Goal: Ask a question: Seek information or help from site administrators or community

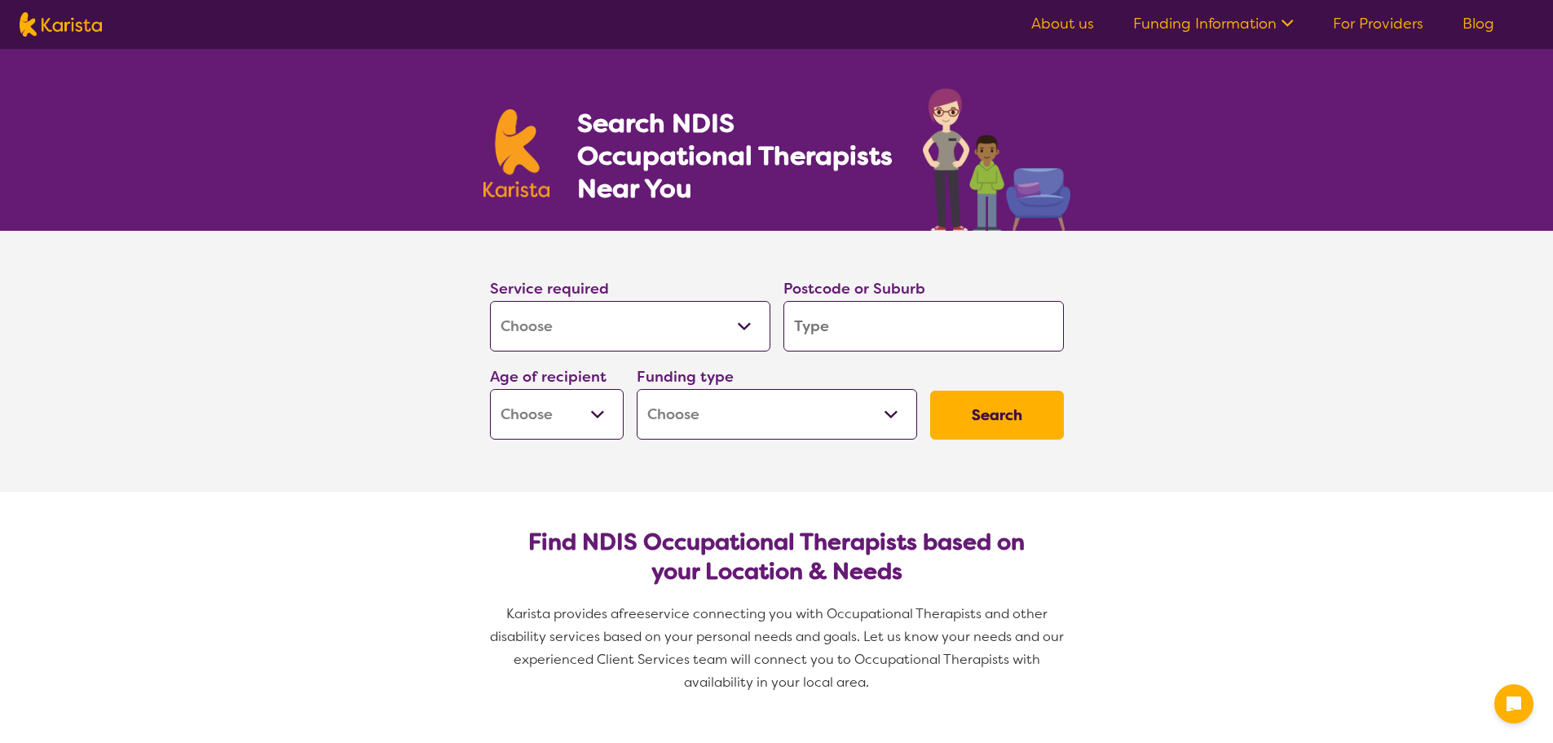
select select "[MEDICAL_DATA]"
click at [874, 367] on div "Funding type Home Care Package (HCP) National Disability Insurance Scheme (NDIS…" at bounding box center [777, 401] width 280 height 75
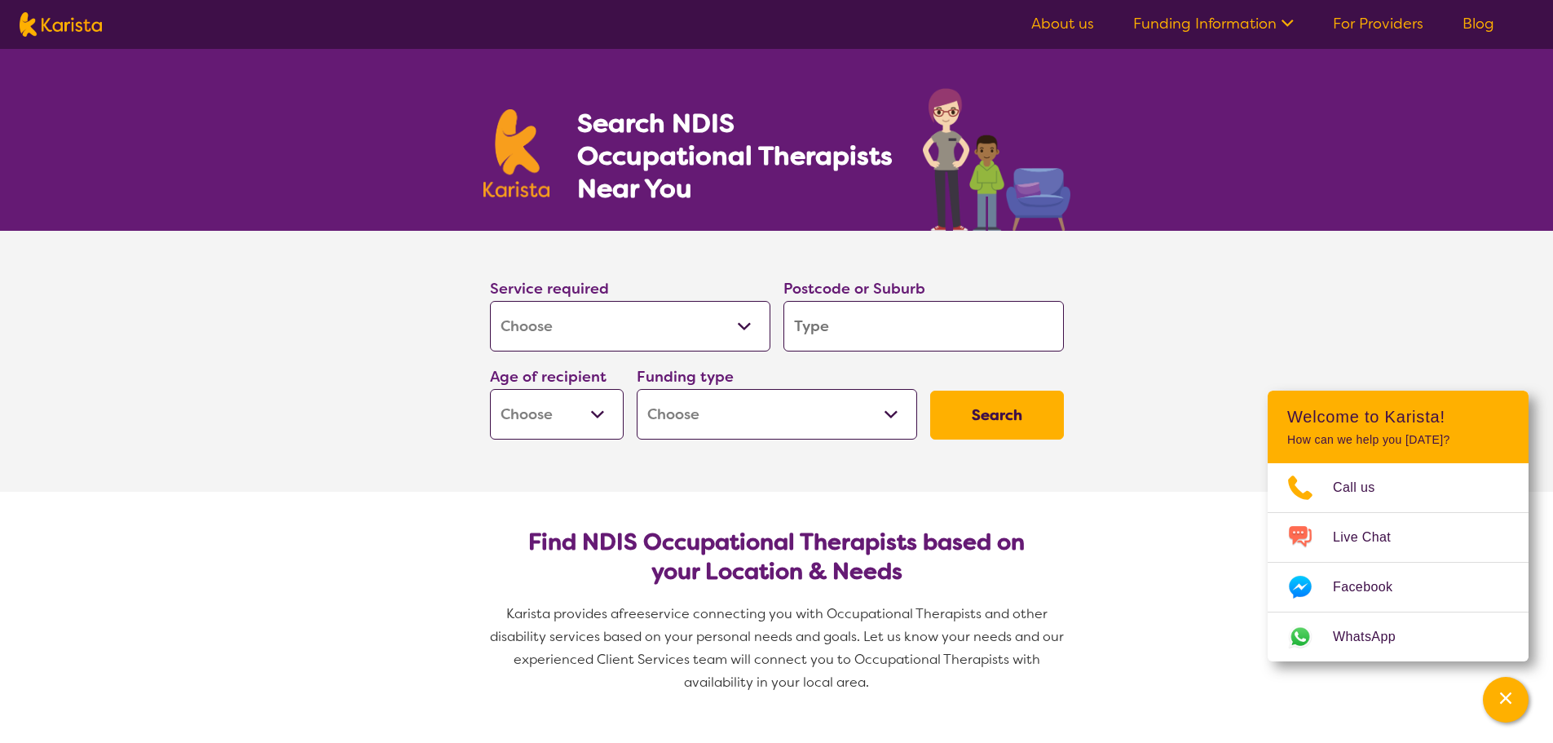
click at [881, 337] on input "search" at bounding box center [923, 326] width 280 height 51
type input "2"
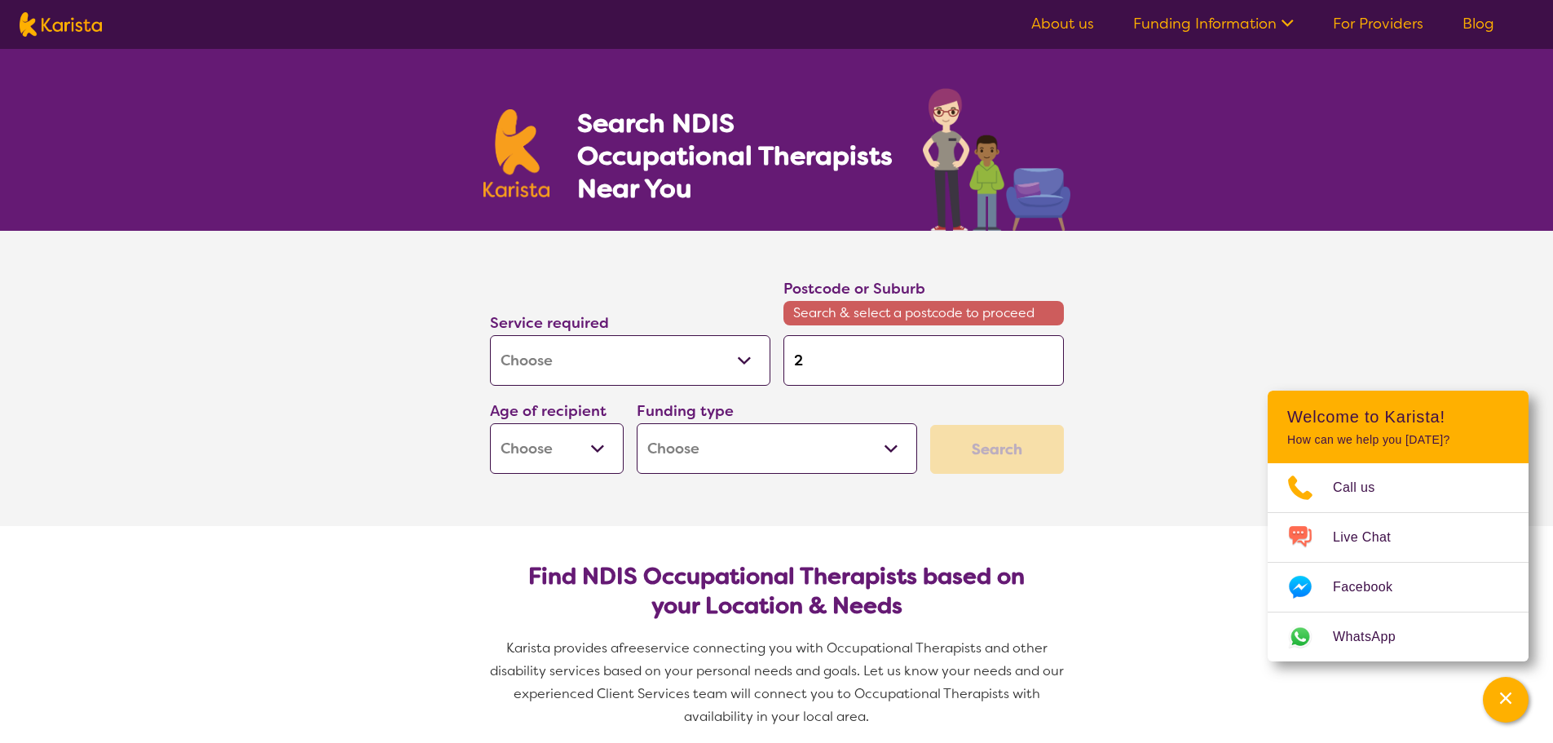
type input "27"
type input "275"
type input "2756"
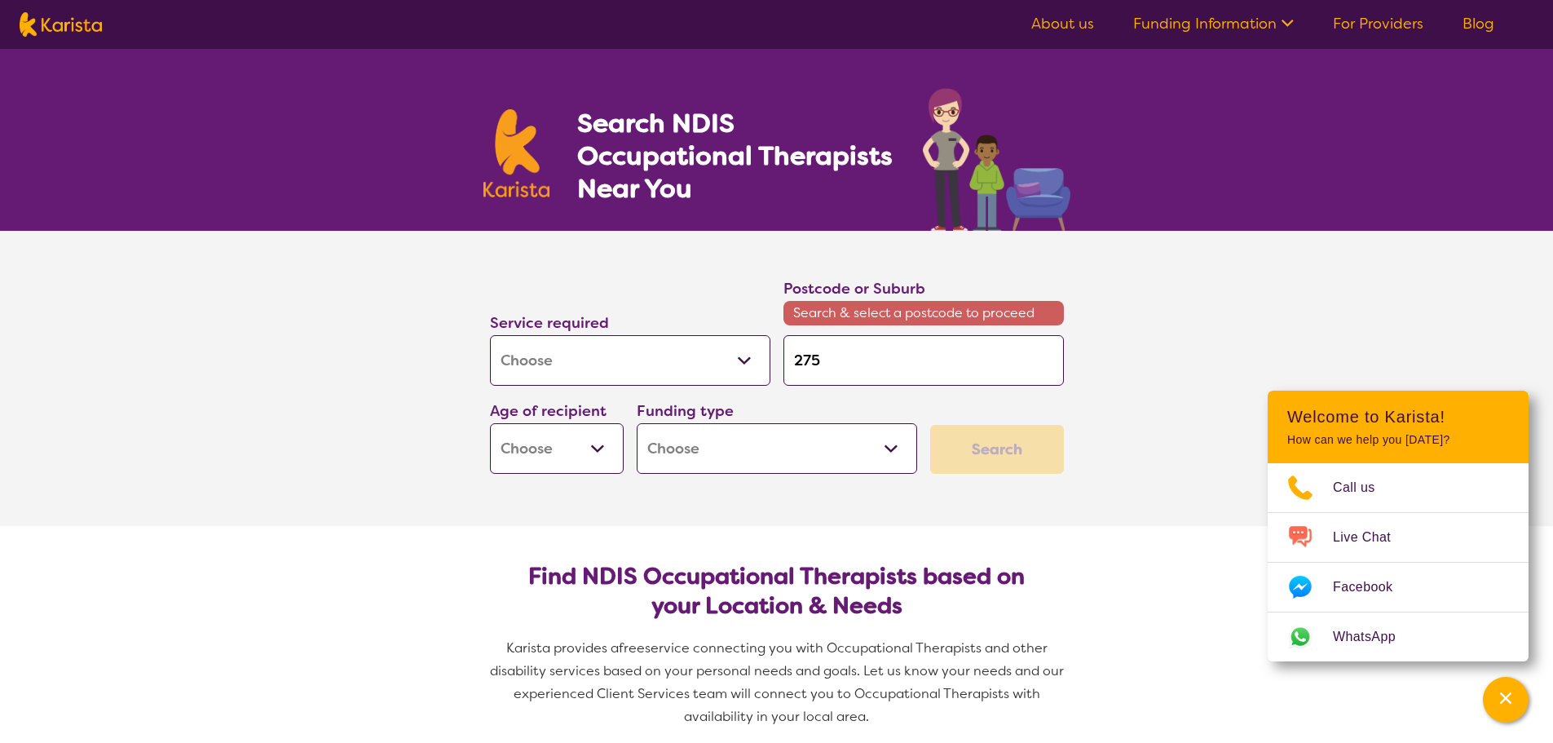
type input "2756"
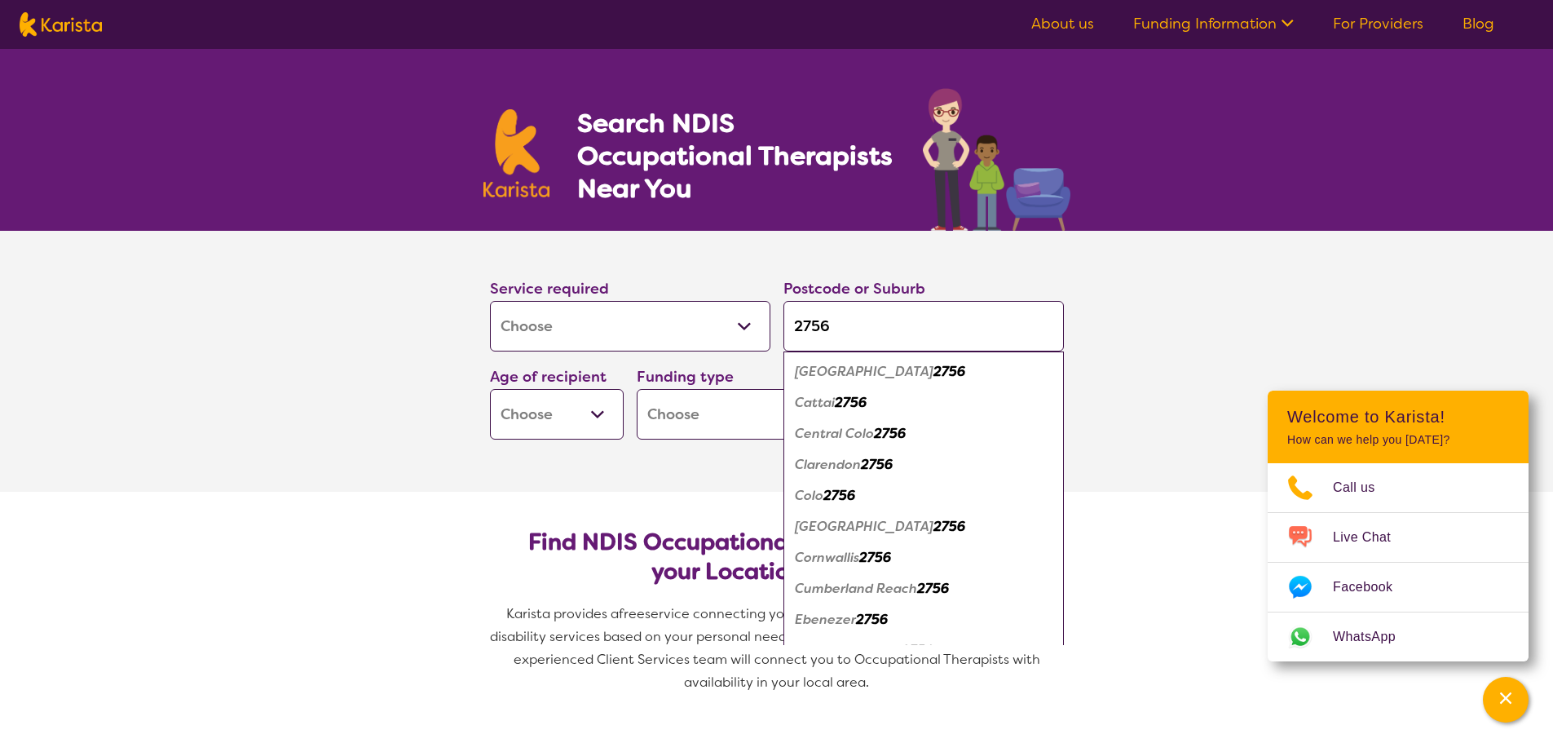
type input "2756"
click at [584, 422] on select "Early Childhood - 0 to 9 Child - 10 to 11 Adolescent - 12 to 17 Adult - 18 to 6…" at bounding box center [557, 414] width 134 height 51
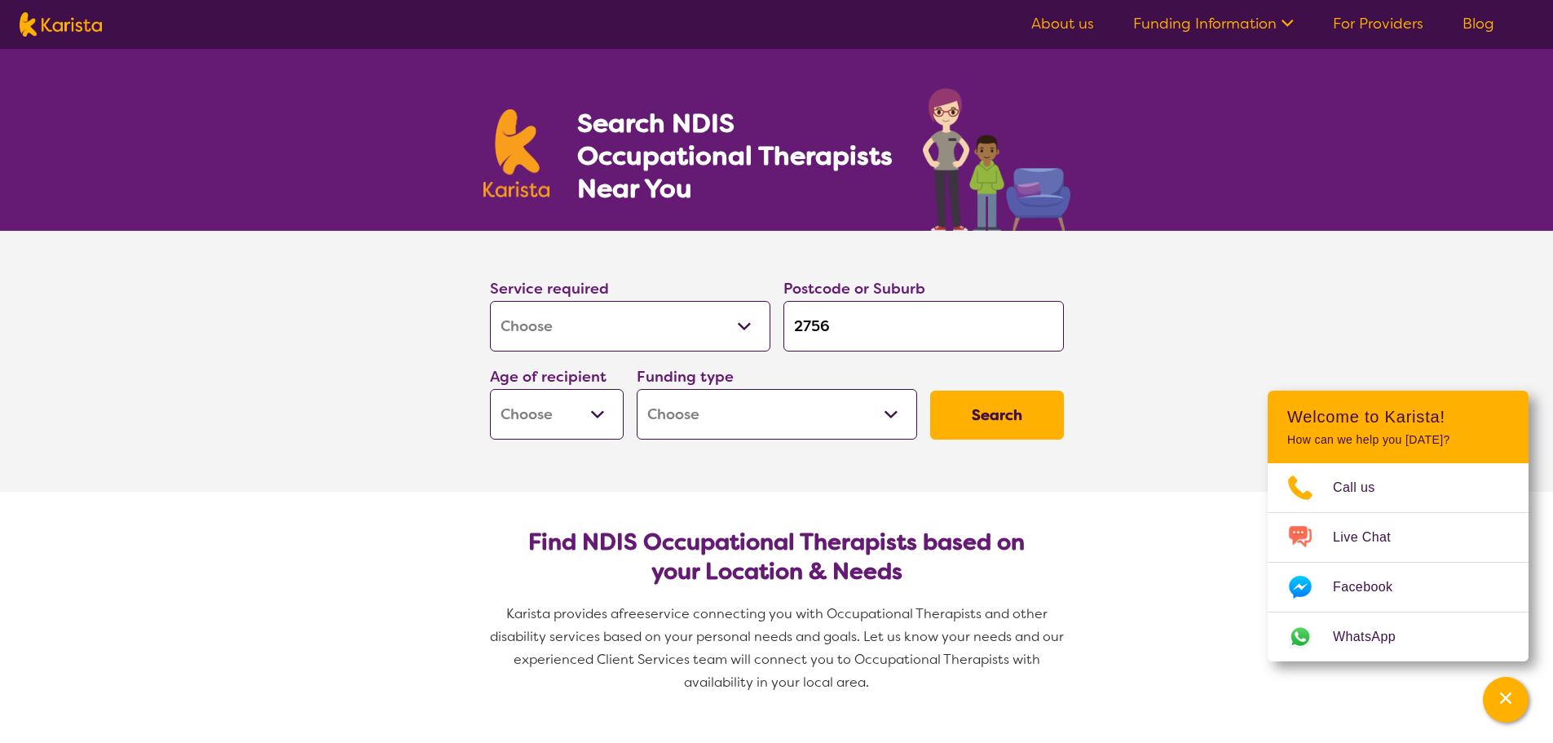
select select "AD"
click at [490, 389] on select "Early Childhood - 0 to 9 Child - 10 to 11 Adolescent - 12 to 17 Adult - 18 to 6…" at bounding box center [557, 414] width 134 height 51
select select "AD"
click at [733, 421] on select "Home Care Package (HCP) National Disability Insurance Scheme (NDIS) I don't know" at bounding box center [777, 414] width 280 height 51
drag, startPoint x: 458, startPoint y: 452, endPoint x: 440, endPoint y: 426, distance: 31.0
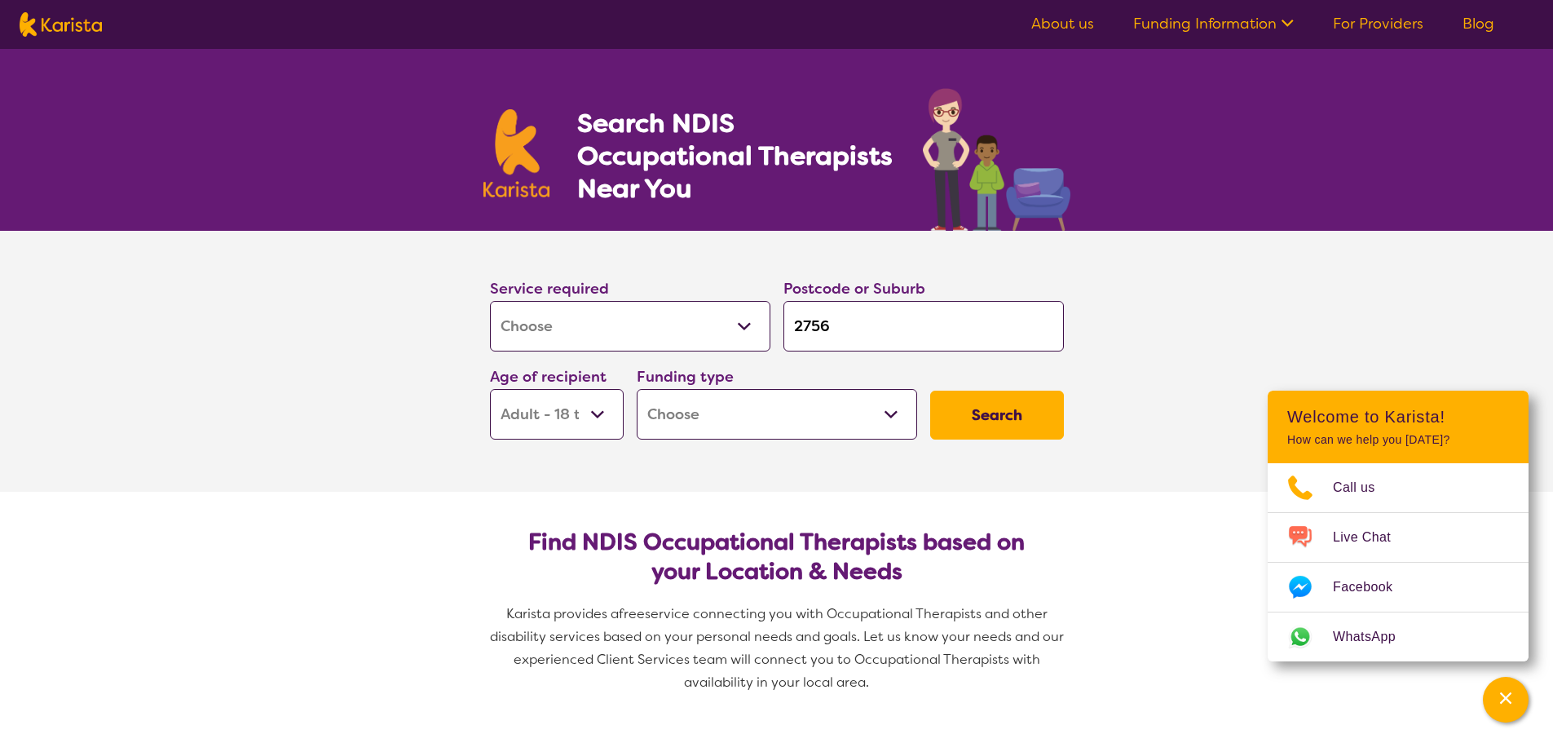
click at [456, 452] on section "Service required Allied Health Assistant Assessment ([MEDICAL_DATA] or [MEDICAL…" at bounding box center [777, 361] width 652 height 261
